Goal: Find specific page/section: Find specific page/section

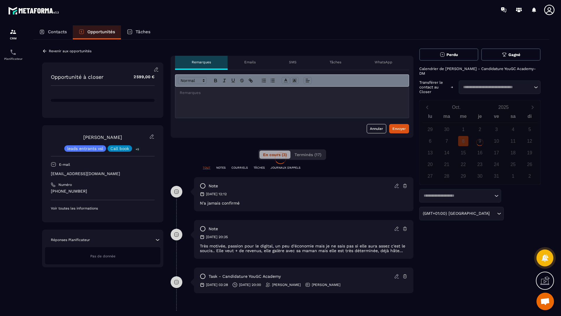
scroll to position [232, 0]
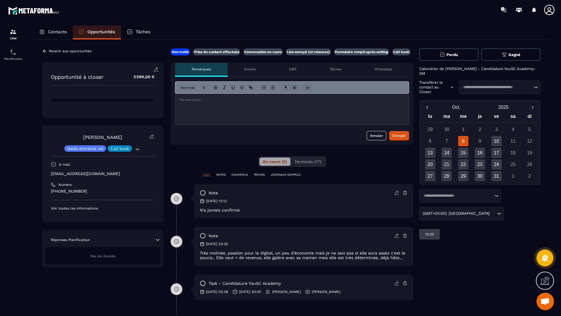
click at [155, 70] on icon at bounding box center [156, 69] width 5 height 5
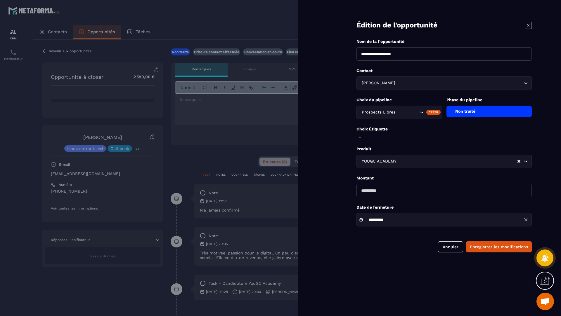
click at [203, 118] on div at bounding box center [280, 158] width 561 height 316
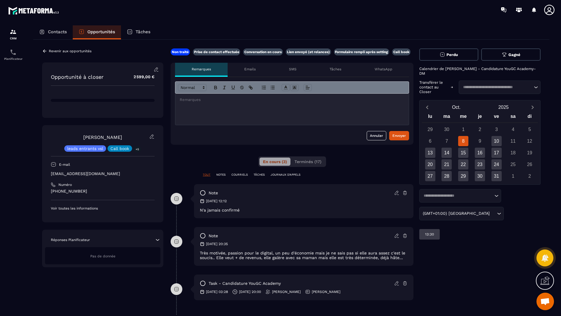
click at [399, 52] on p "Call book" at bounding box center [401, 52] width 16 height 5
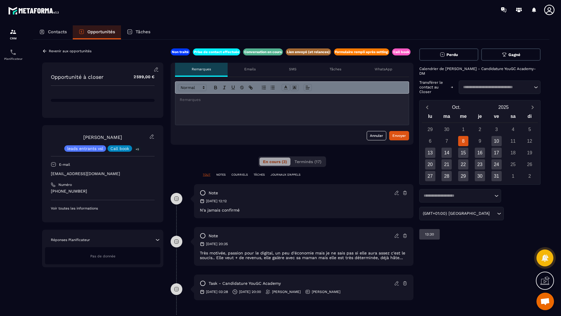
click at [46, 53] on icon at bounding box center [44, 50] width 5 height 5
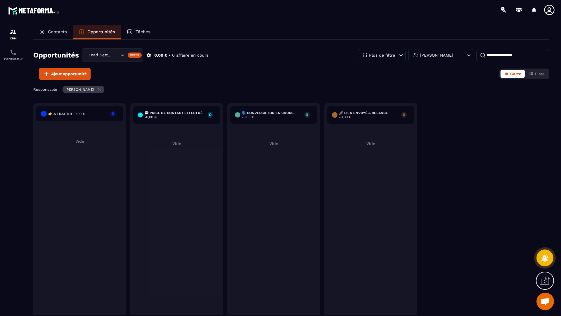
click at [490, 56] on input at bounding box center [512, 55] width 73 height 12
type input "**********"
click at [54, 28] on div "Contacts" at bounding box center [52, 32] width 39 height 14
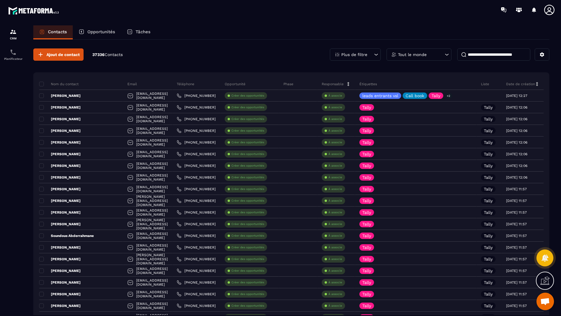
click at [511, 52] on input at bounding box center [493, 54] width 73 height 12
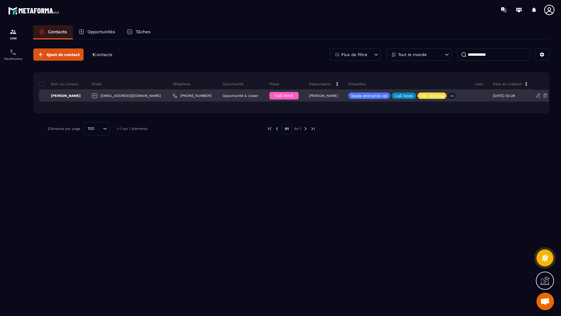
type input "**********"
click at [112, 95] on div "[EMAIL_ADDRESS][DOMAIN_NAME]" at bounding box center [127, 96] width 81 height 12
click at [80, 95] on p "[PERSON_NAME]" at bounding box center [59, 95] width 41 height 5
